Goal: Information Seeking & Learning: Stay updated

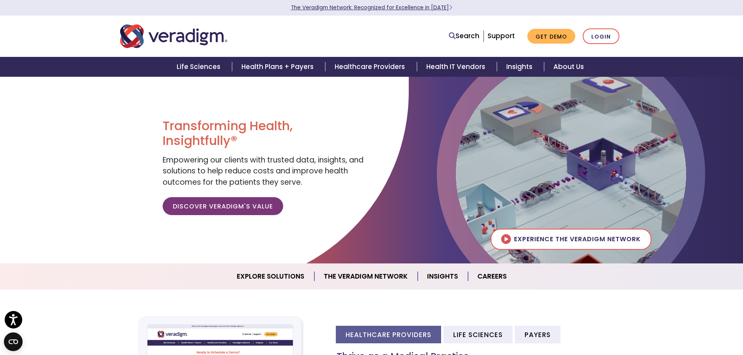
click at [388, 5] on link "The Veradigm Network: Recognized for Excellence in [DATE]" at bounding box center [371, 7] width 161 height 7
